Goal: Navigation & Orientation: Find specific page/section

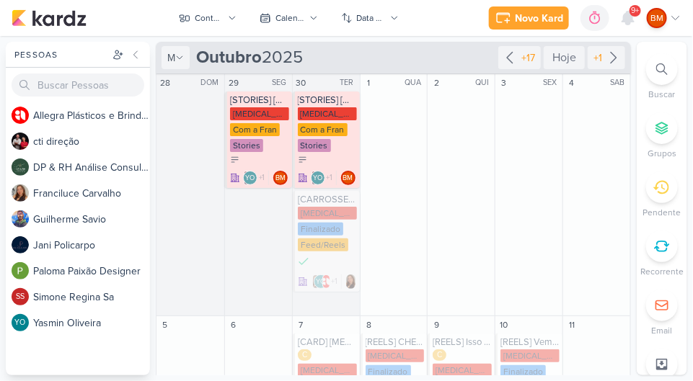
scroll to position [533, 0]
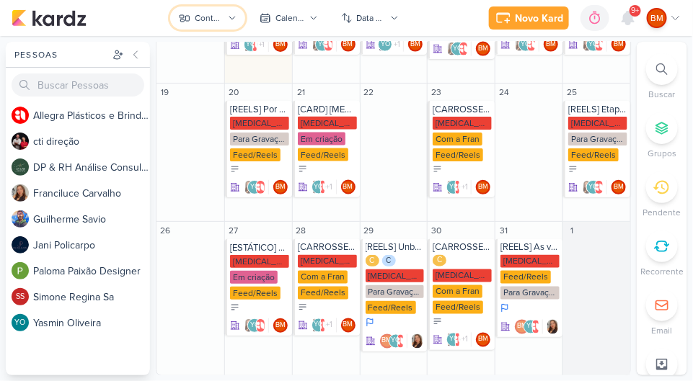
click at [207, 17] on div "Conteúdos [MEDICAL_DATA] Plásticos" at bounding box center [209, 18] width 29 height 13
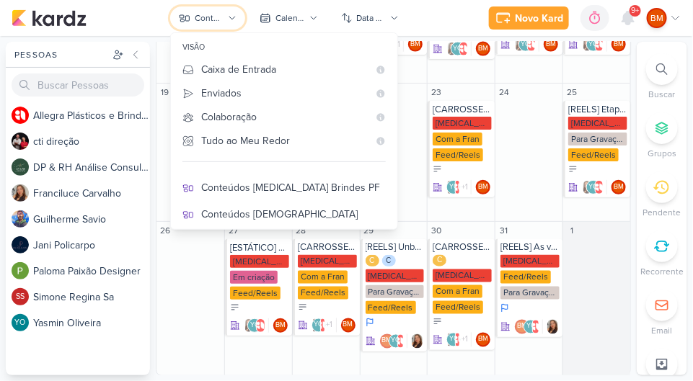
scroll to position [79, 0]
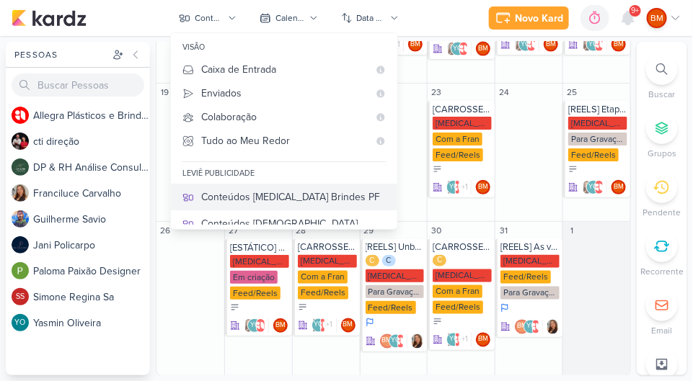
click at [277, 192] on div "Conteúdos [MEDICAL_DATA] Brindes PF" at bounding box center [293, 197] width 184 height 15
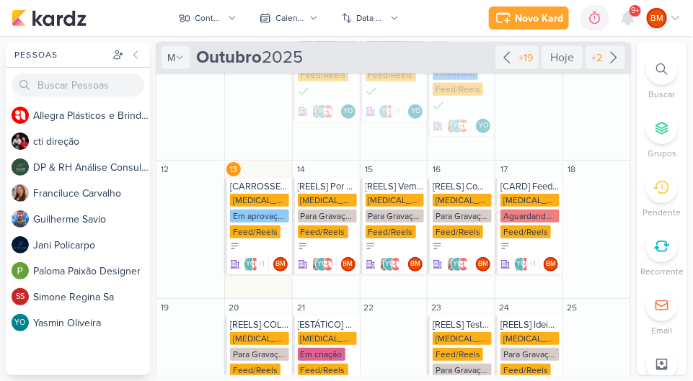
scroll to position [227, 0]
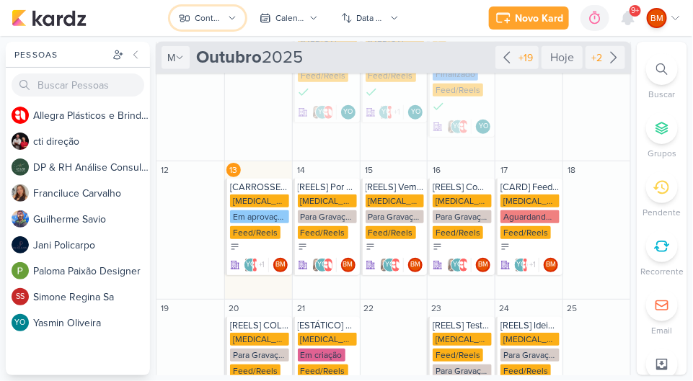
click at [225, 26] on button "Conteúdos [MEDICAL_DATA] Brindes PF" at bounding box center [207, 17] width 75 height 23
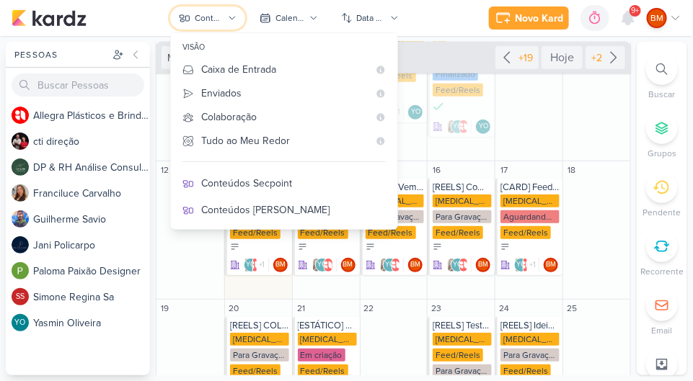
scroll to position [229, 0]
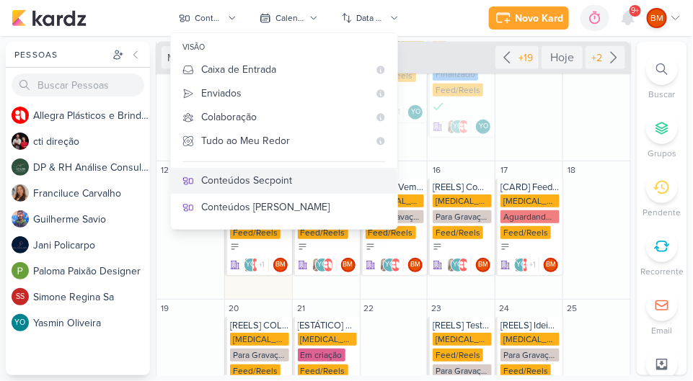
click at [311, 179] on div "Conteúdos Secpoint" at bounding box center [293, 180] width 184 height 15
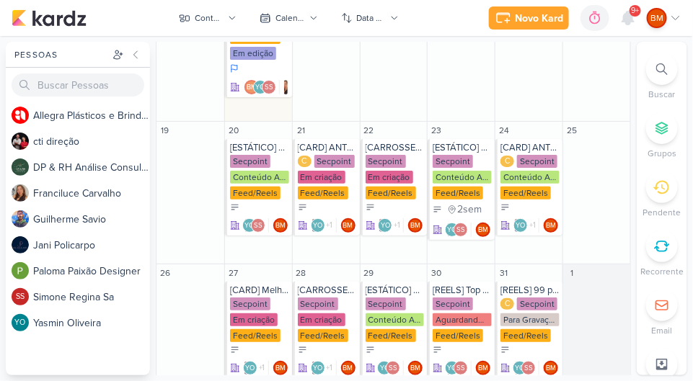
scroll to position [713, 0]
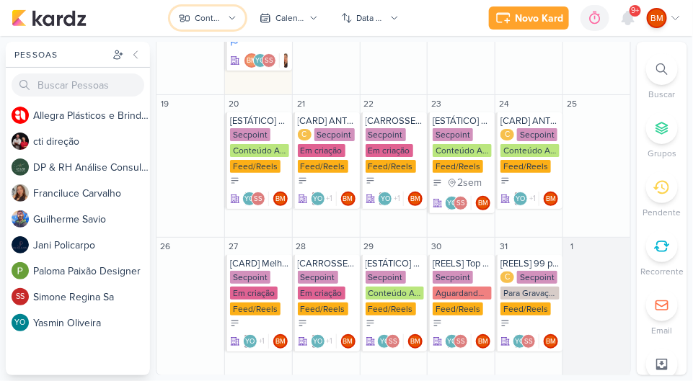
click at [219, 19] on div "Conteúdos Secpoint" at bounding box center [209, 18] width 29 height 13
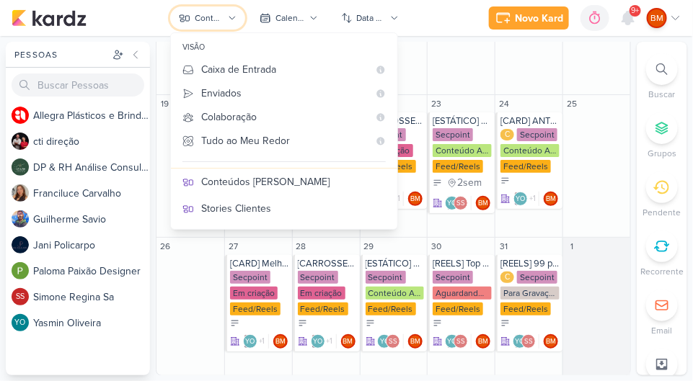
scroll to position [249, 0]
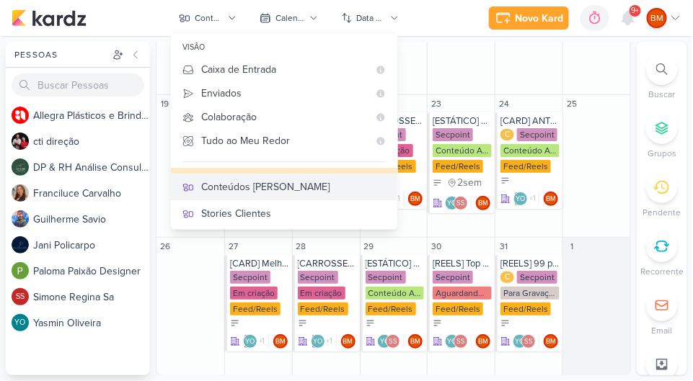
click at [251, 191] on div "Conteúdos [PERSON_NAME]" at bounding box center [293, 186] width 184 height 15
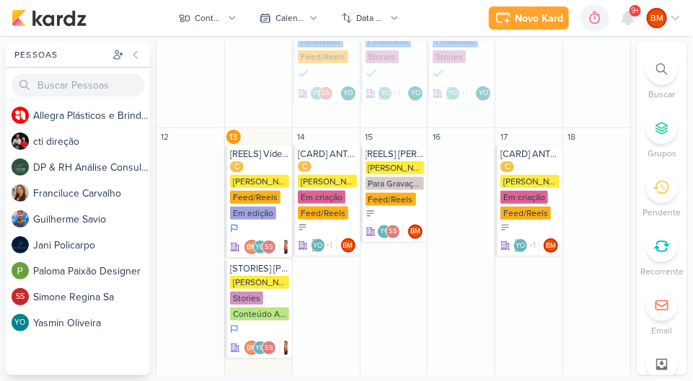
scroll to position [466, 0]
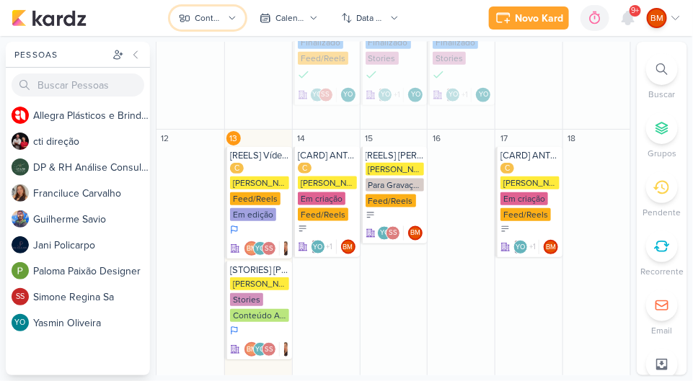
click at [233, 21] on icon at bounding box center [232, 18] width 9 height 9
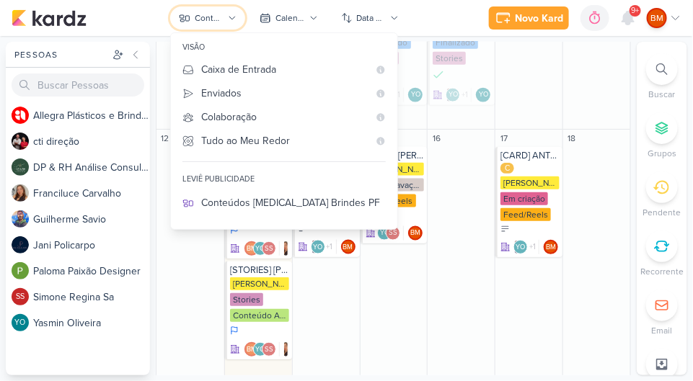
scroll to position [60, 0]
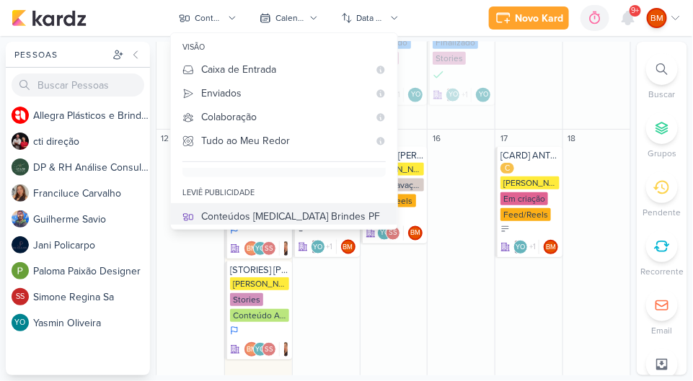
click at [287, 215] on div "Conteúdos [MEDICAL_DATA] Brindes PF" at bounding box center [293, 216] width 184 height 15
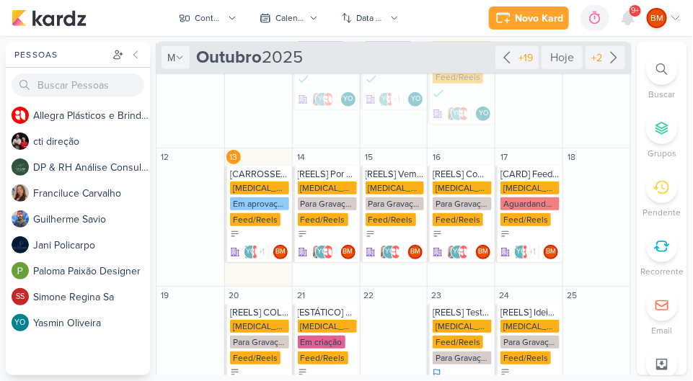
scroll to position [241, 0]
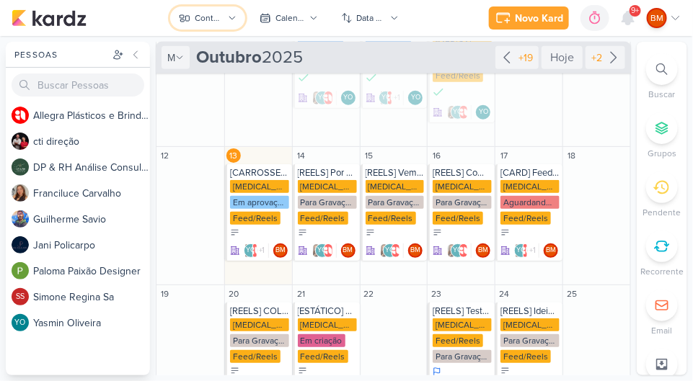
click at [231, 19] on icon at bounding box center [233, 18] width 6 height 3
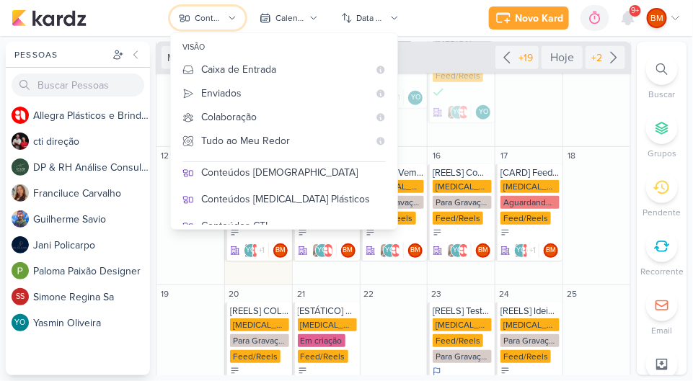
scroll to position [143, 0]
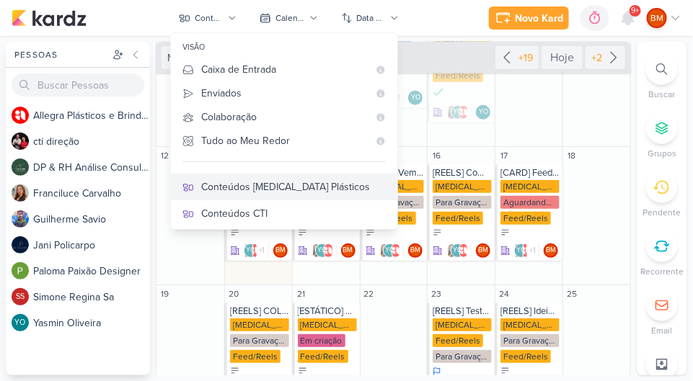
click at [252, 192] on div "Conteúdos [MEDICAL_DATA] Plásticos" at bounding box center [293, 186] width 184 height 15
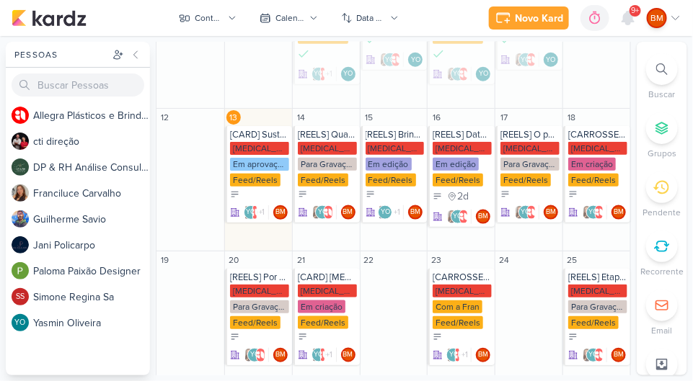
scroll to position [371, 0]
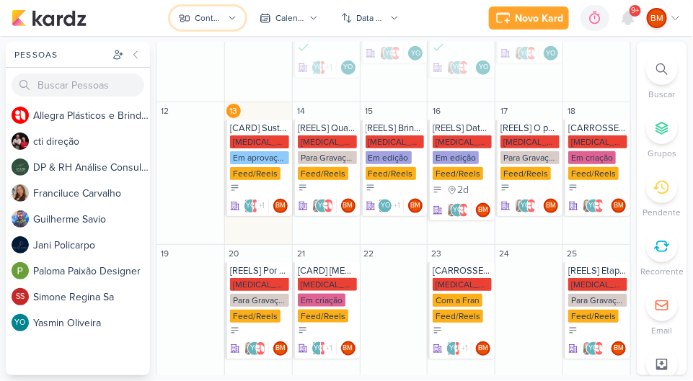
click at [227, 23] on button "Conteúdos [MEDICAL_DATA] Plásticos" at bounding box center [207, 17] width 75 height 23
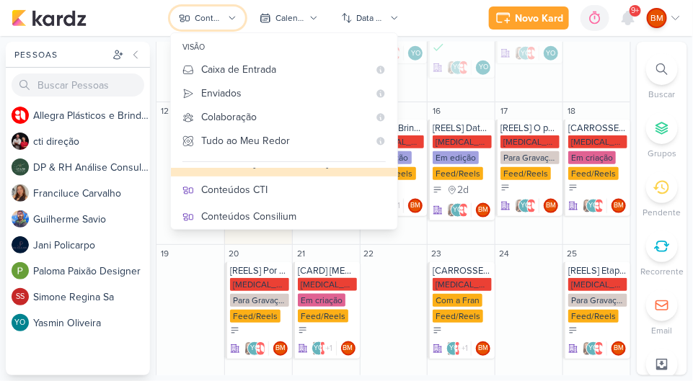
scroll to position [181, 0]
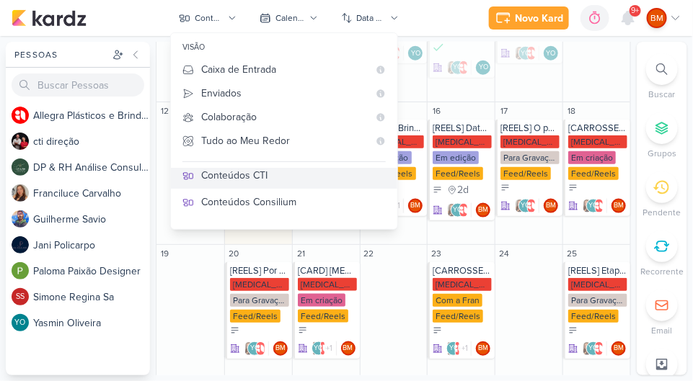
click at [278, 177] on div "Conteúdos CTI" at bounding box center [293, 175] width 184 height 15
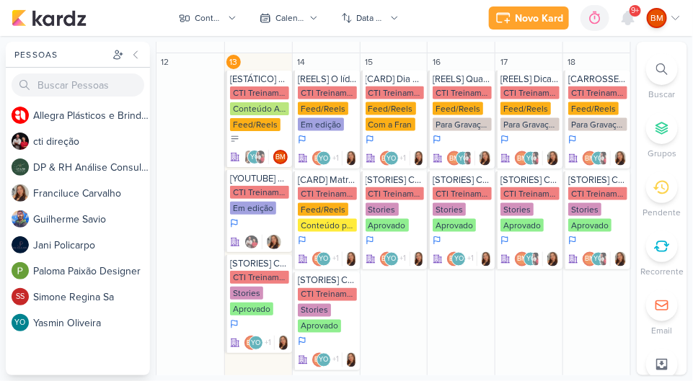
scroll to position [494, 0]
click at [249, 212] on div "Em edição" at bounding box center [253, 208] width 46 height 13
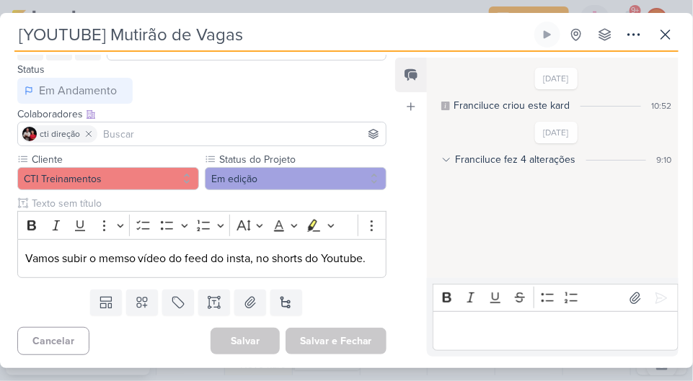
scroll to position [0, 0]
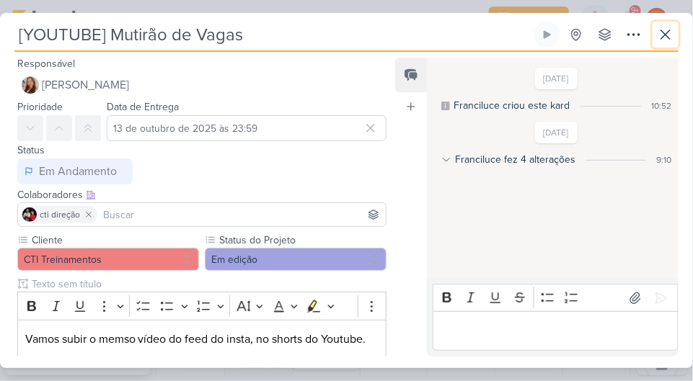
click at [659, 28] on icon at bounding box center [664, 34] width 17 height 17
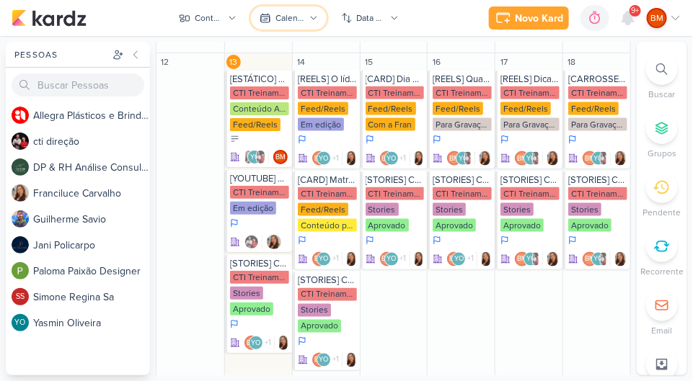
click at [254, 22] on button "Calendário" at bounding box center [288, 17] width 75 height 23
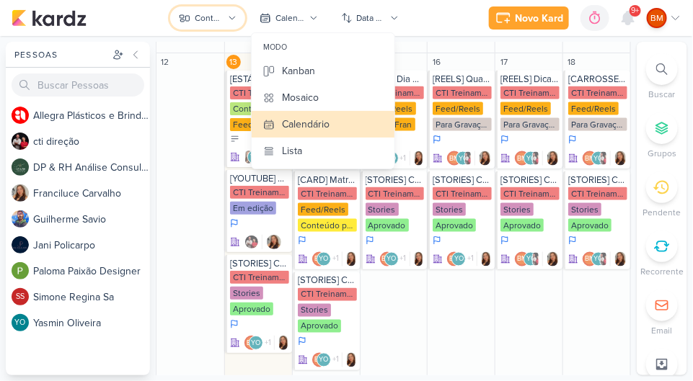
click at [224, 28] on button "Conteúdos CTI" at bounding box center [207, 17] width 75 height 23
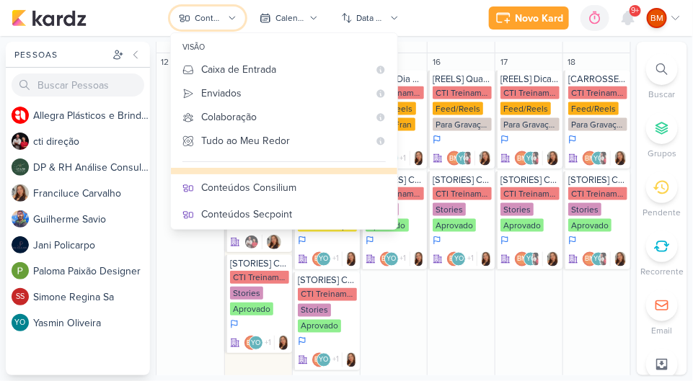
scroll to position [197, 0]
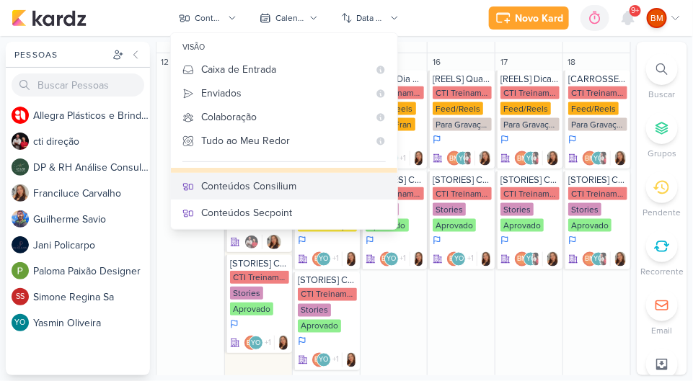
click at [257, 184] on div "Conteúdos Consilium" at bounding box center [293, 186] width 184 height 15
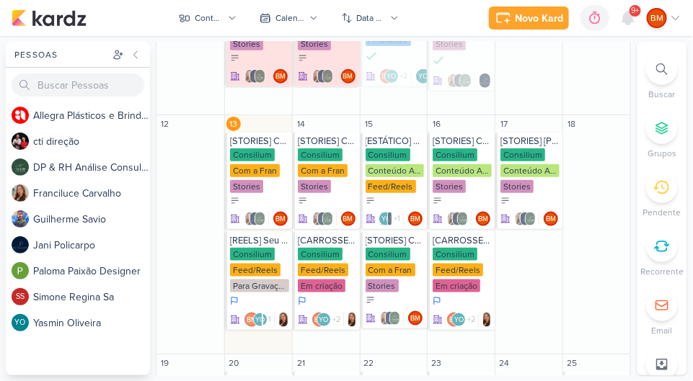
scroll to position [328, 0]
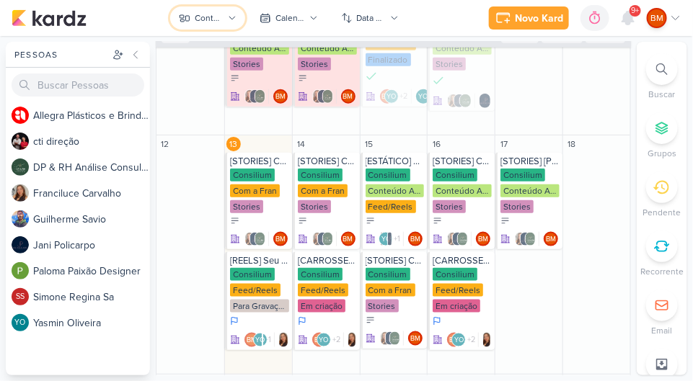
click at [225, 26] on button "Conteúdos Consilium" at bounding box center [207, 17] width 75 height 23
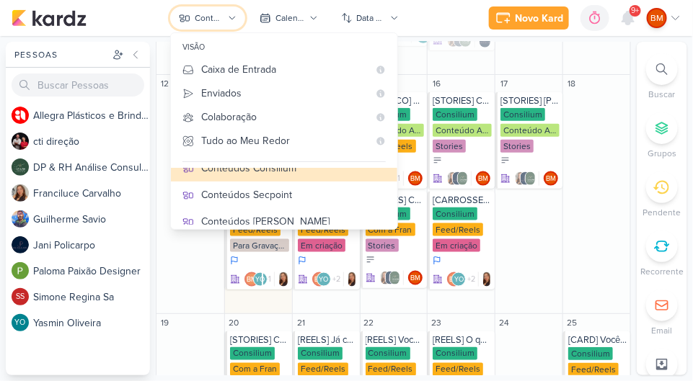
scroll to position [221, 0]
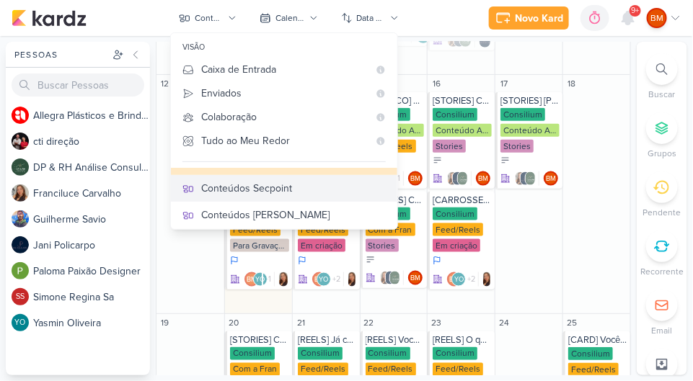
click at [261, 184] on div "Conteúdos Secpoint" at bounding box center [293, 188] width 184 height 15
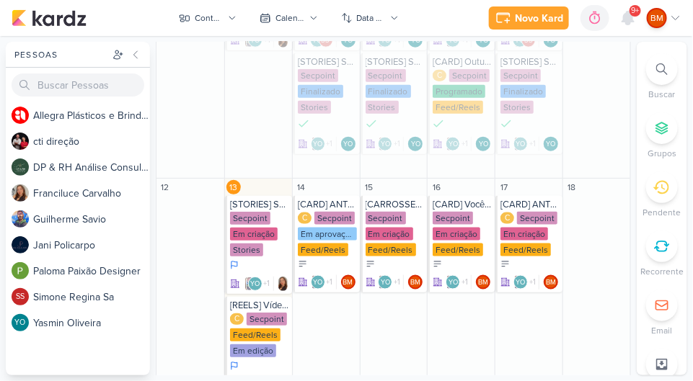
scroll to position [492, 0]
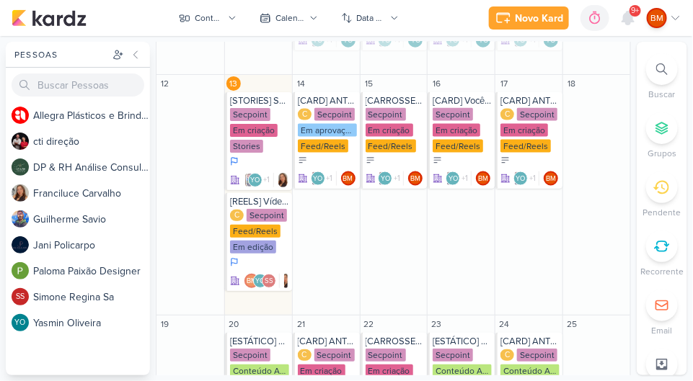
click at [260, 217] on div "Secpoint" at bounding box center [266, 215] width 40 height 13
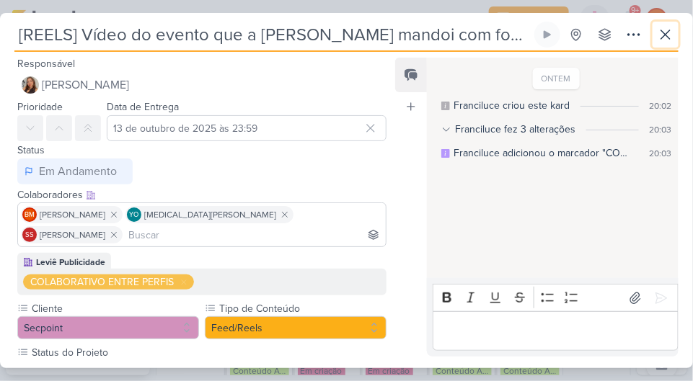
click at [659, 31] on icon at bounding box center [664, 34] width 17 height 17
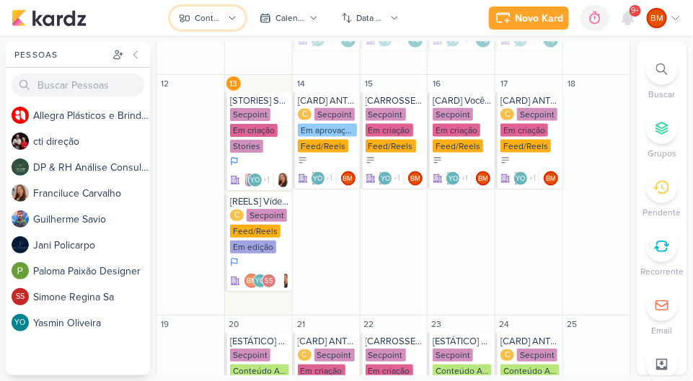
click at [230, 24] on button "Conteúdos Secpoint" at bounding box center [207, 17] width 75 height 23
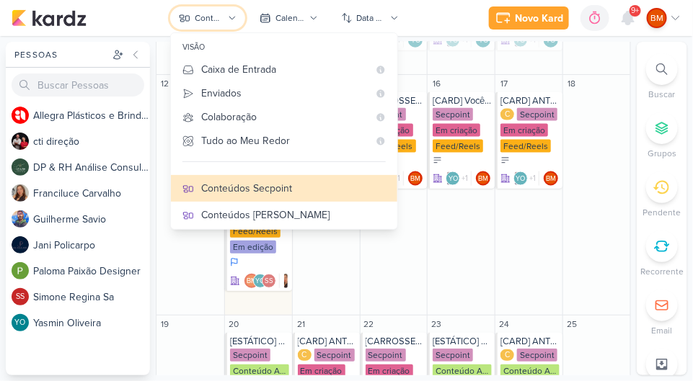
scroll to position [267, 0]
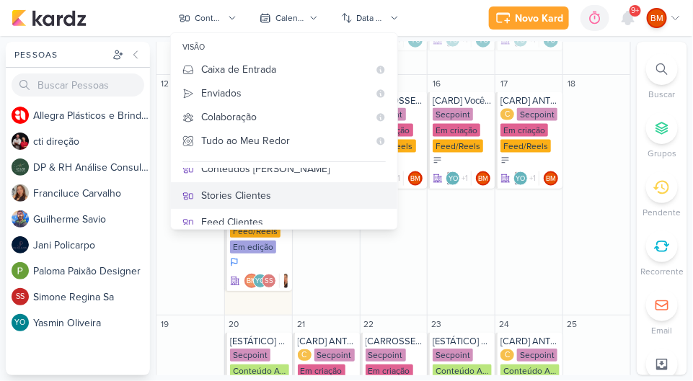
click at [259, 182] on button "Stories Clientes" at bounding box center [284, 195] width 226 height 27
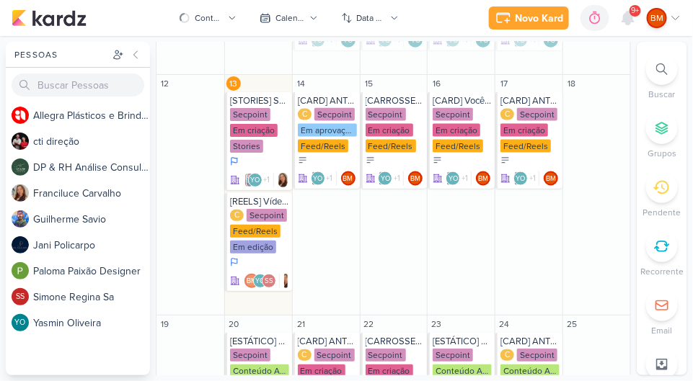
click at [233, 1] on div "Novo Kard Ctrl + k 0h0m Sessão desligada... Hoje 0h0m Semana 0h0m Mês 0h0m" at bounding box center [346, 18] width 669 height 36
click at [227, 20] on button "Conteúdos Secpoint" at bounding box center [207, 17] width 75 height 23
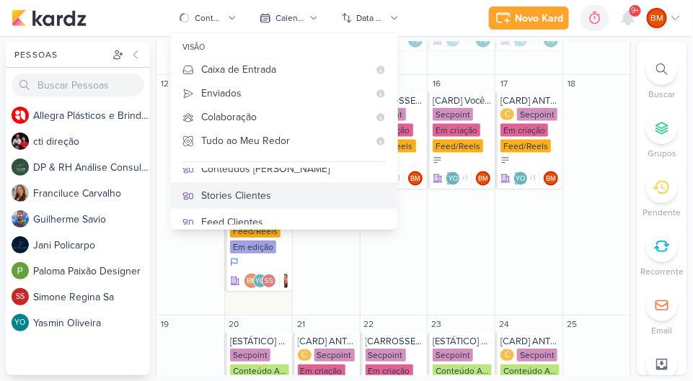
click at [261, 189] on div "Stories Clientes" at bounding box center [293, 195] width 184 height 15
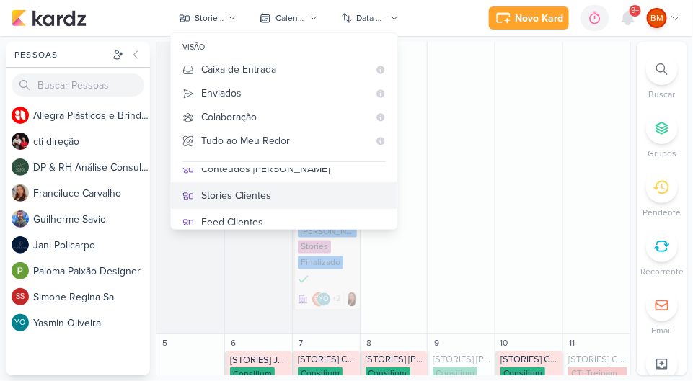
click at [261, 189] on div "Stories Clientes" at bounding box center [293, 195] width 184 height 15
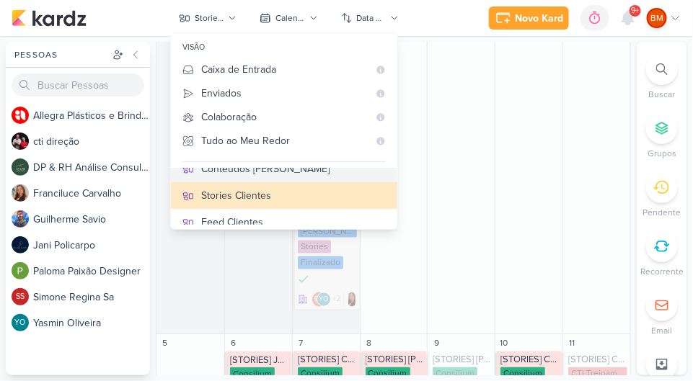
click at [263, 177] on div "Conteúdos [PERSON_NAME]" at bounding box center [293, 168] width 184 height 15
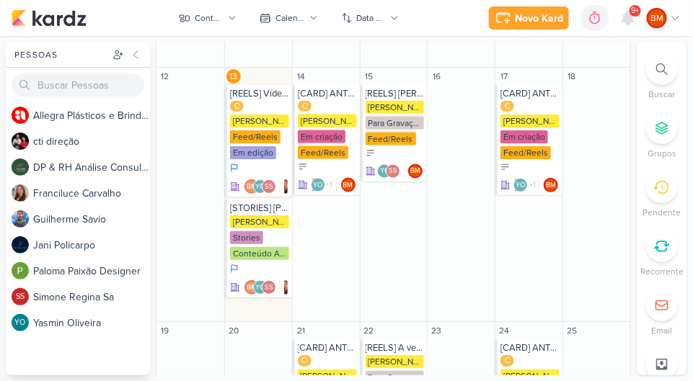
scroll to position [529, 0]
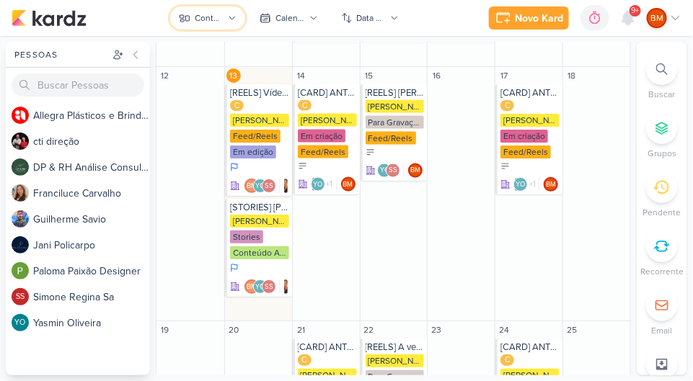
click at [225, 20] on button "Conteúdos [PERSON_NAME]" at bounding box center [207, 17] width 75 height 23
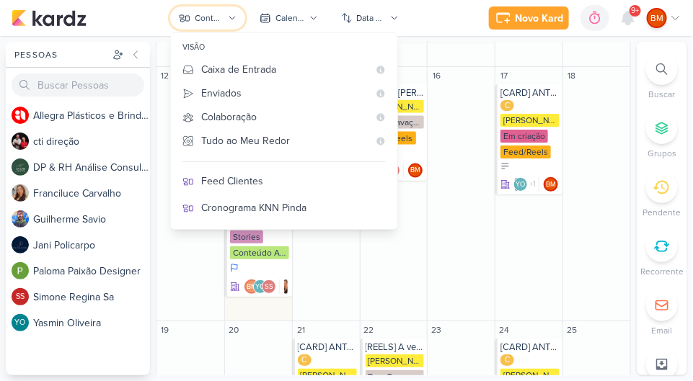
scroll to position [329, 0]
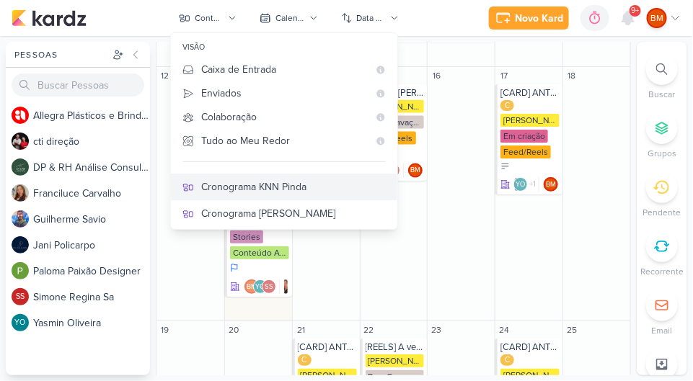
click at [332, 185] on div "Cronograma KNN Pinda" at bounding box center [293, 186] width 184 height 15
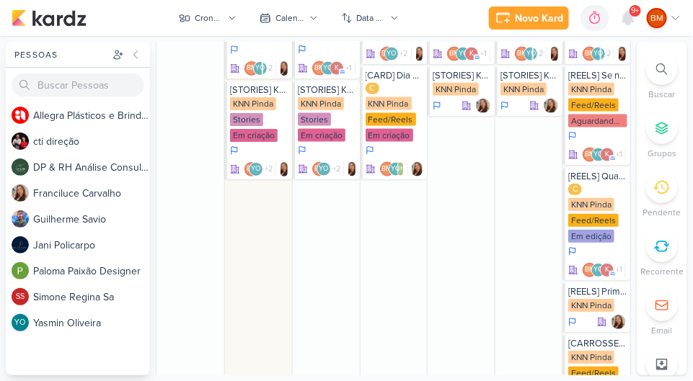
scroll to position [411, 0]
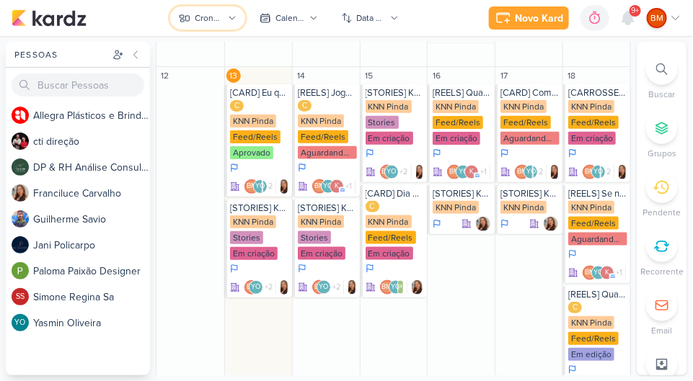
click at [221, 19] on div "Cronograma KNN Pinda" at bounding box center [209, 18] width 29 height 13
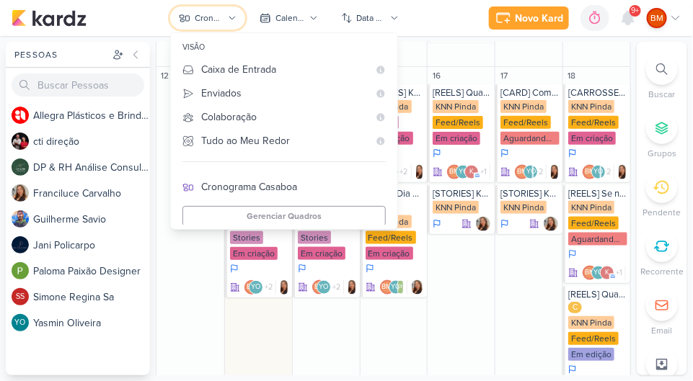
scroll to position [364, 0]
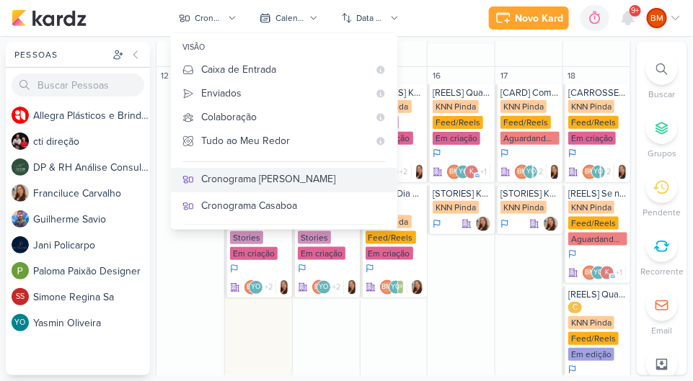
click at [273, 177] on div "Cronograma [PERSON_NAME]" at bounding box center [293, 179] width 184 height 15
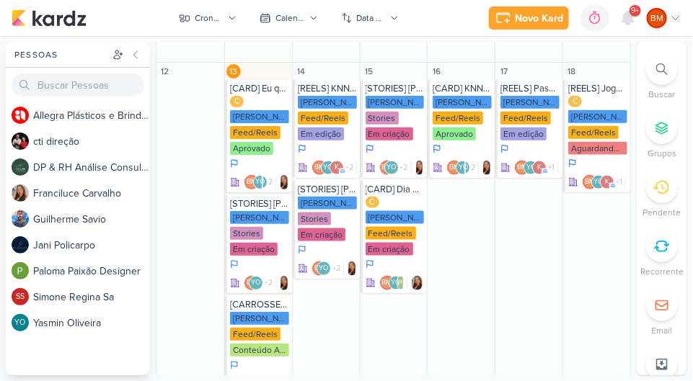
scroll to position [414, 0]
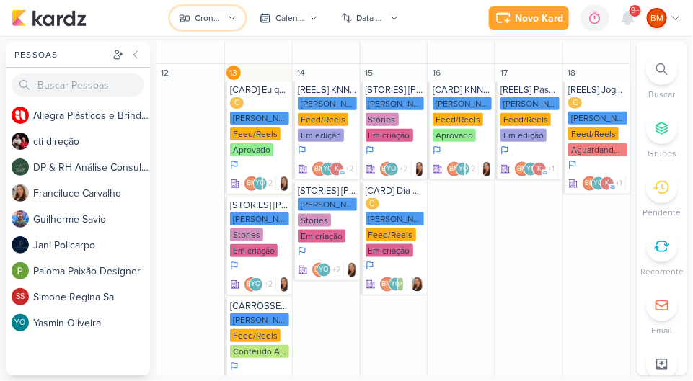
click at [227, 16] on button "Cronograma [PERSON_NAME]" at bounding box center [207, 17] width 75 height 23
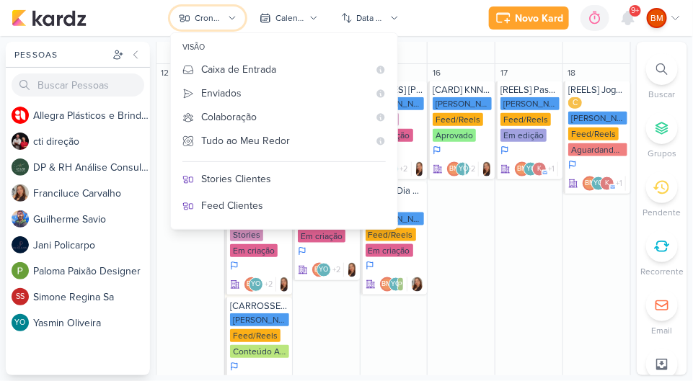
scroll to position [235, 0]
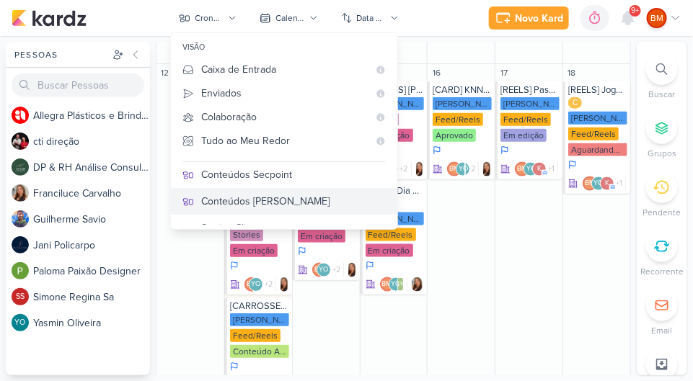
click at [288, 197] on div "Conteúdos [PERSON_NAME]" at bounding box center [293, 201] width 184 height 15
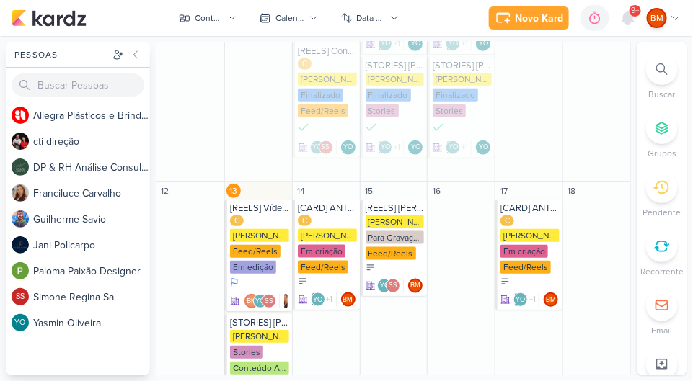
scroll to position [532, 0]
